Goal: Task Accomplishment & Management: Use online tool/utility

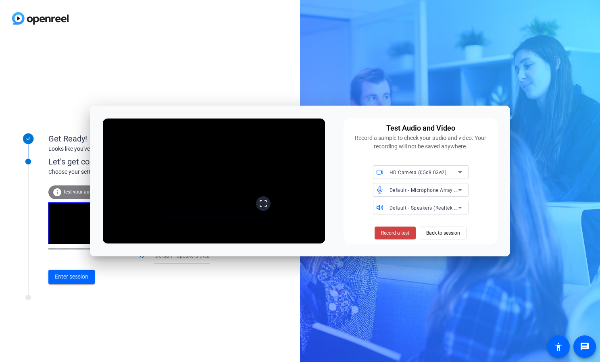
click at [267, 208] on icon at bounding box center [263, 203] width 8 height 8
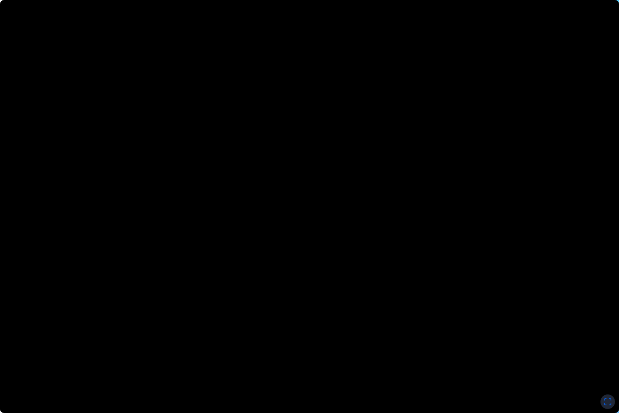
click at [599, 361] on icon at bounding box center [608, 401] width 8 height 8
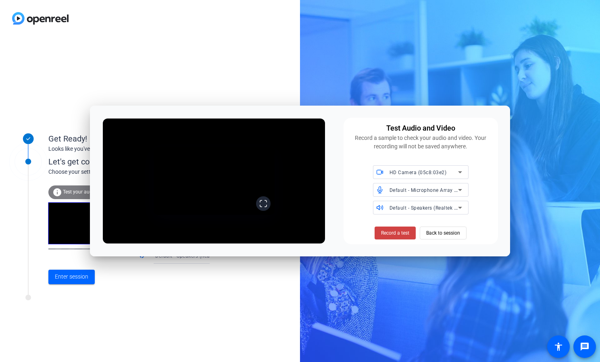
click at [267, 208] on icon at bounding box center [263, 203] width 8 height 8
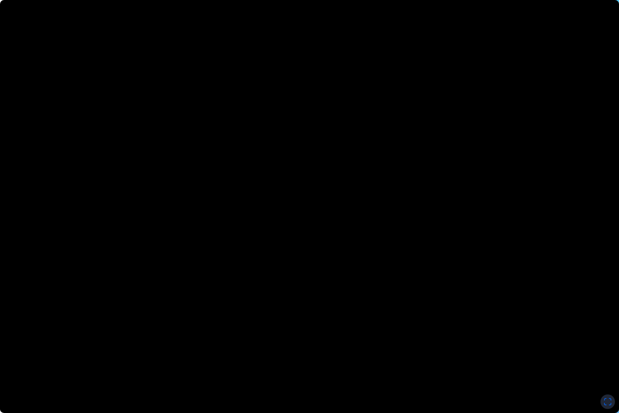
click at [599, 361] on icon at bounding box center [608, 401] width 8 height 8
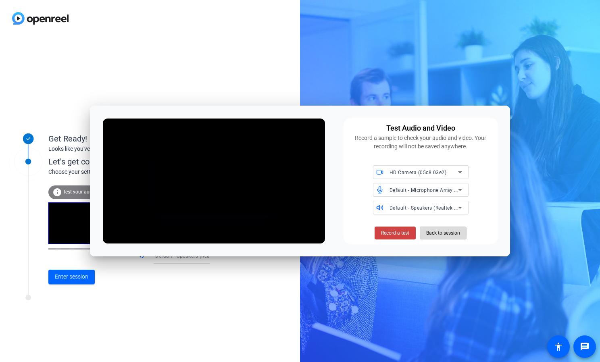
click at [455, 233] on span "Back to session" at bounding box center [443, 232] width 34 height 15
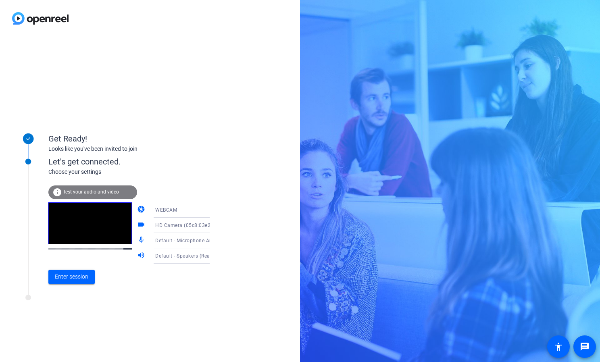
click at [94, 191] on span "Test your audio and video" at bounding box center [91, 192] width 56 height 6
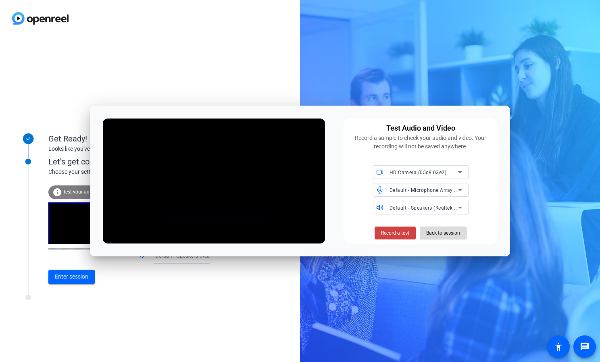
click at [448, 235] on span "Back to session" at bounding box center [443, 232] width 34 height 15
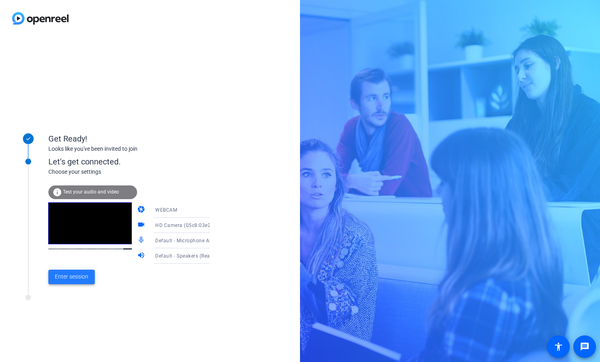
click at [80, 275] on span "Enter session" at bounding box center [71, 276] width 33 height 8
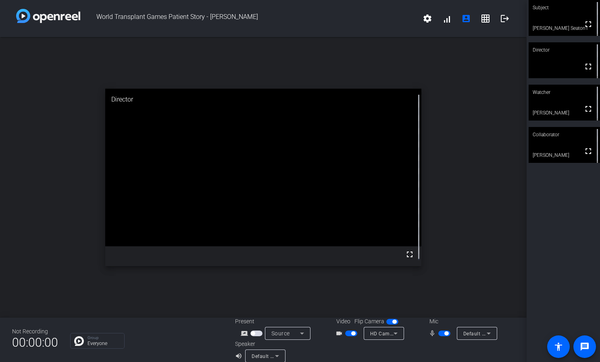
click at [450, 277] on div "open_in_new Director fullscreen" at bounding box center [263, 177] width 526 height 280
click at [584, 29] on mat-icon "fullscreen" at bounding box center [588, 24] width 10 height 10
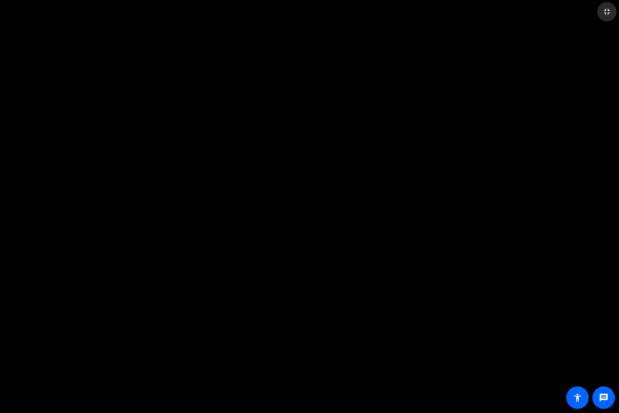
click at [599, 12] on mat-icon "fullscreen_exit" at bounding box center [607, 12] width 10 height 10
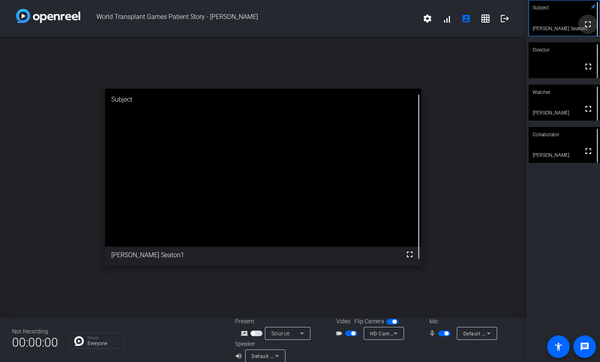
click at [583, 27] on mat-icon "fullscreen" at bounding box center [588, 24] width 10 height 10
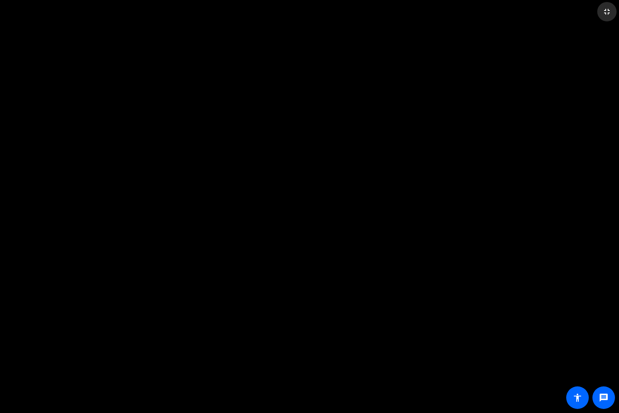
click at [599, 12] on mat-icon "fullscreen_exit" at bounding box center [607, 12] width 10 height 10
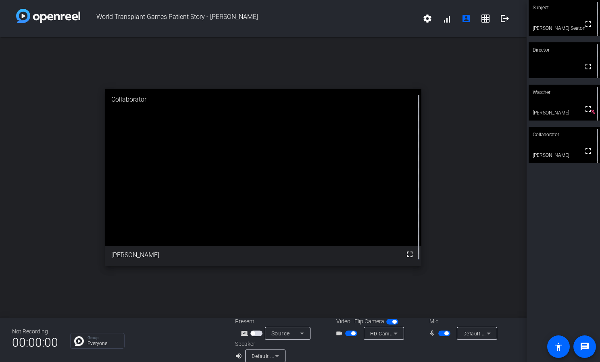
click at [582, 31] on span at bounding box center [587, 24] width 19 height 19
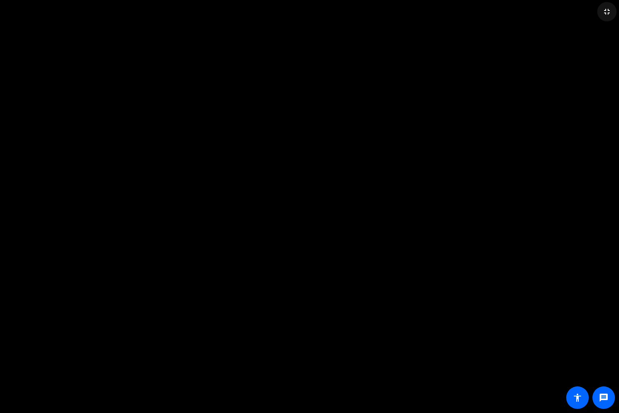
click at [599, 13] on mat-icon "fullscreen_exit" at bounding box center [607, 12] width 10 height 10
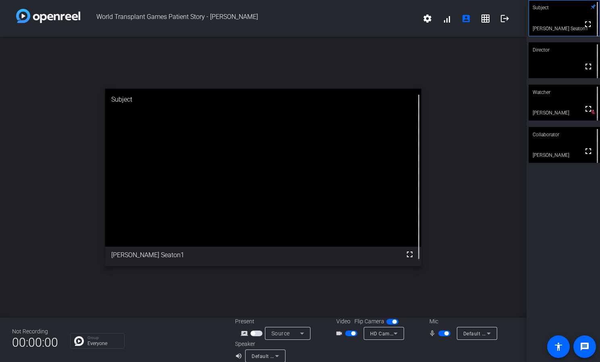
click at [474, 120] on div "open_in_new Subject fullscreen [PERSON_NAME] Seaton1" at bounding box center [263, 177] width 526 height 280
click at [583, 26] on mat-icon "fullscreen" at bounding box center [588, 24] width 10 height 10
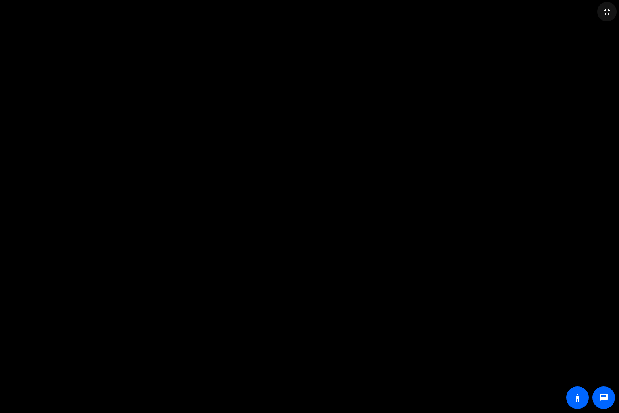
click at [599, 12] on mat-icon "fullscreen_exit" at bounding box center [607, 12] width 10 height 10
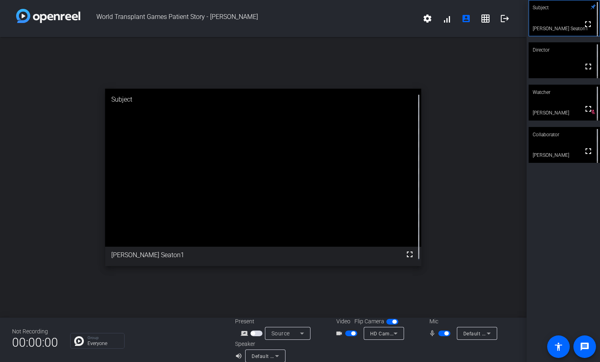
click at [563, 58] on video at bounding box center [563, 60] width 71 height 36
